Goal: Check status: Check status

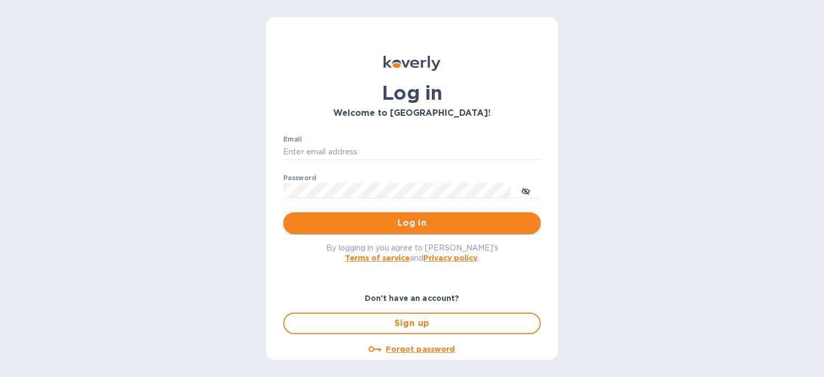
type input "[PERSON_NAME][EMAIL_ADDRESS][DOMAIN_NAME]"
click at [384, 221] on span "Log in" at bounding box center [412, 223] width 240 height 13
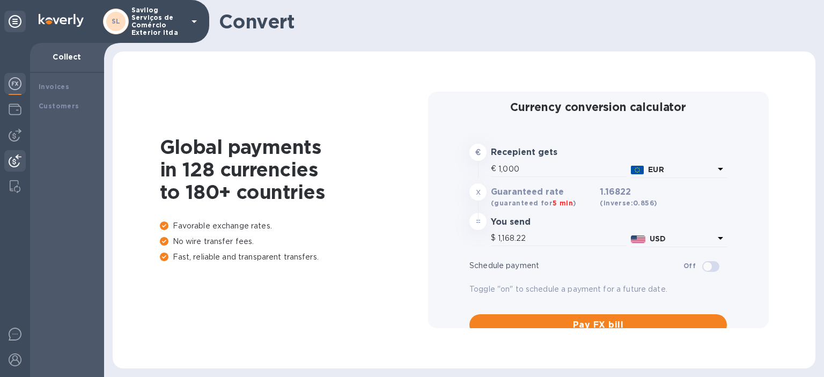
type input "1,168.22"
click at [11, 117] on div at bounding box center [14, 111] width 21 height 24
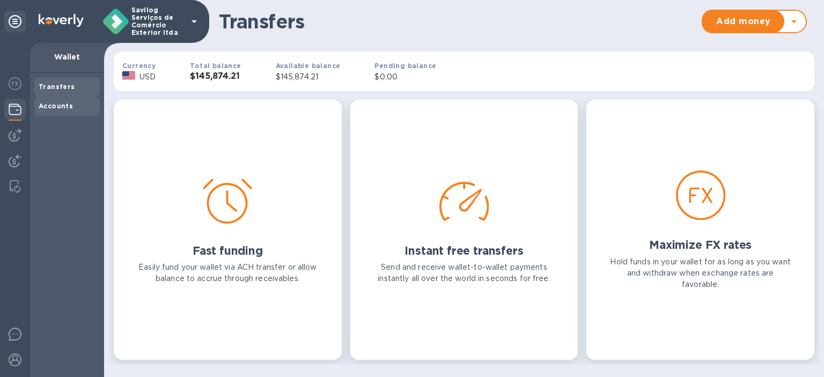
click at [62, 107] on b "Accounts" at bounding box center [56, 106] width 34 height 8
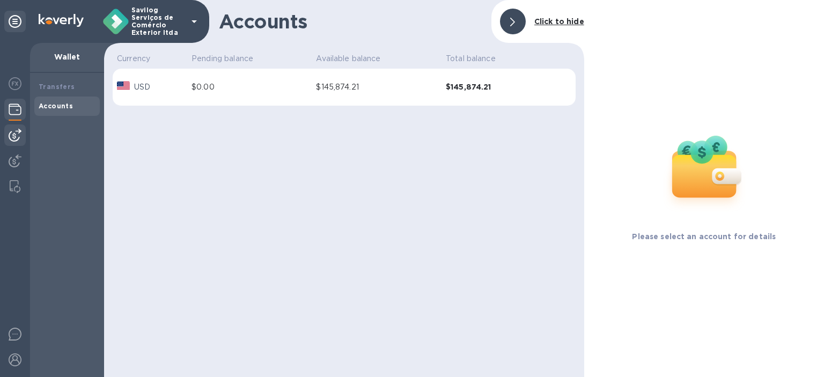
click at [12, 132] on img at bounding box center [15, 135] width 13 height 13
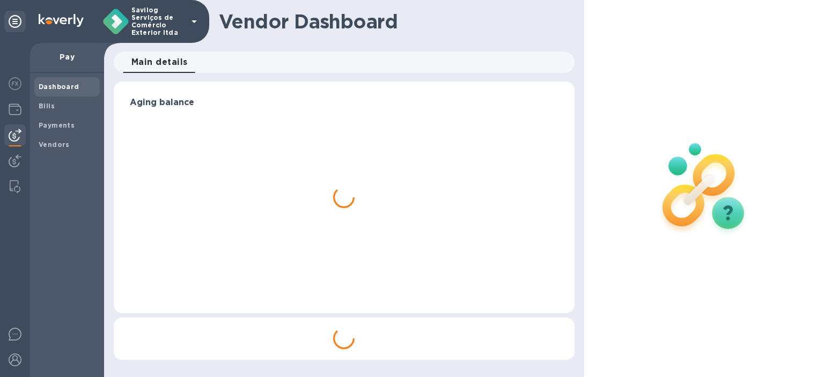
click at [12, 132] on img at bounding box center [15, 135] width 13 height 13
click at [27, 105] on div at bounding box center [15, 210] width 30 height 334
click at [15, 108] on img at bounding box center [15, 109] width 13 height 13
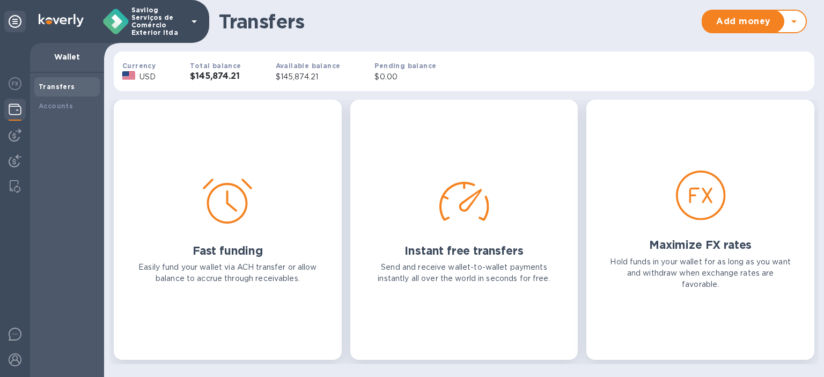
click at [214, 69] on b "Total balance" at bounding box center [215, 66] width 51 height 8
click at [76, 109] on div "Accounts" at bounding box center [67, 106] width 57 height 11
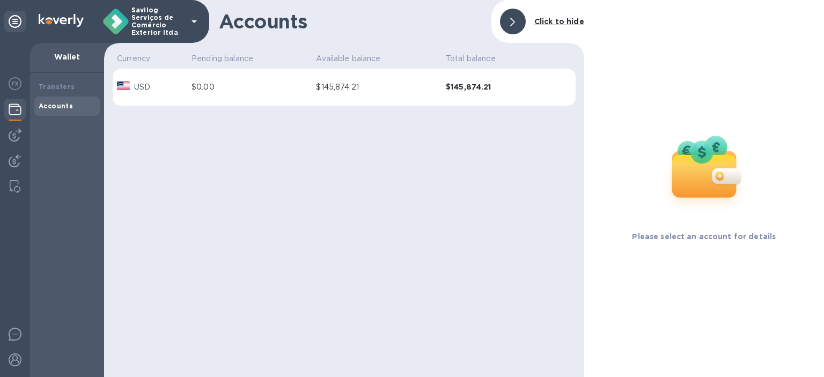
click at [240, 83] on div "$0.00" at bounding box center [249, 87] width 116 height 11
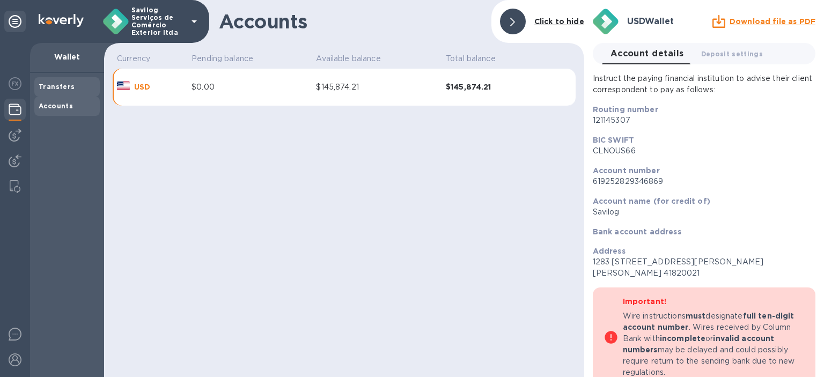
click at [42, 82] on div "Transfers" at bounding box center [67, 87] width 57 height 11
